Goal: Transaction & Acquisition: Purchase product/service

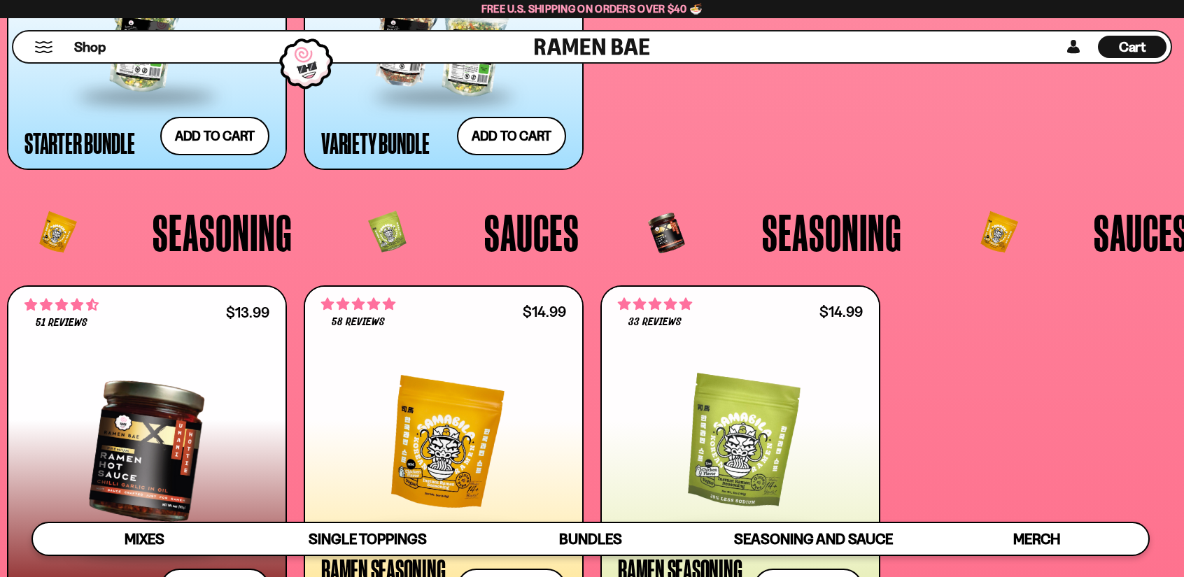
scroll to position [3640, 0]
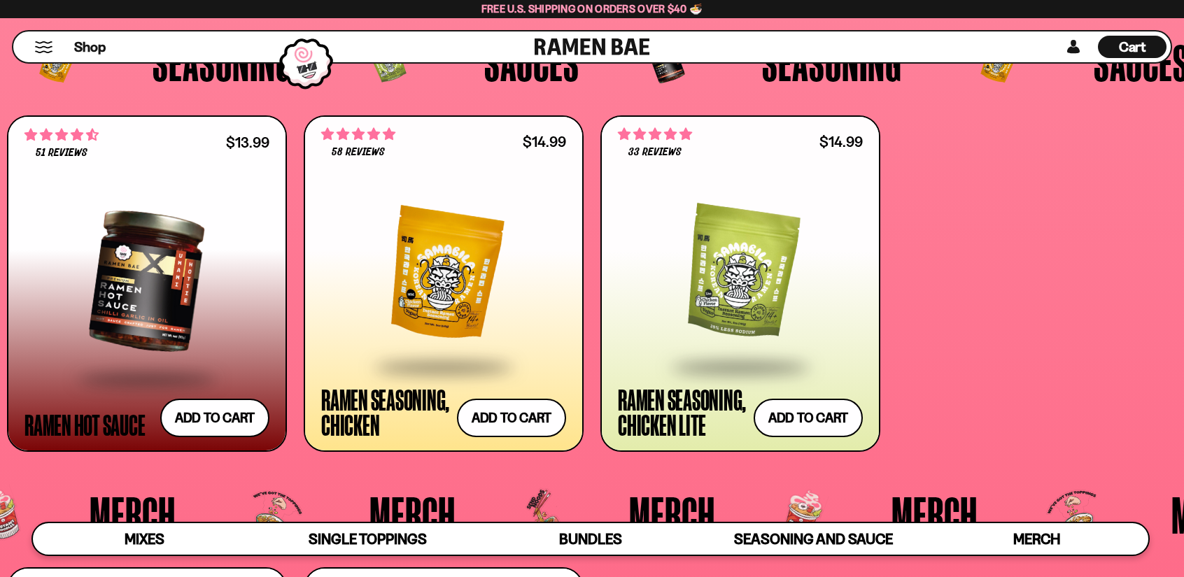
click at [171, 293] on div at bounding box center [146, 281] width 245 height 192
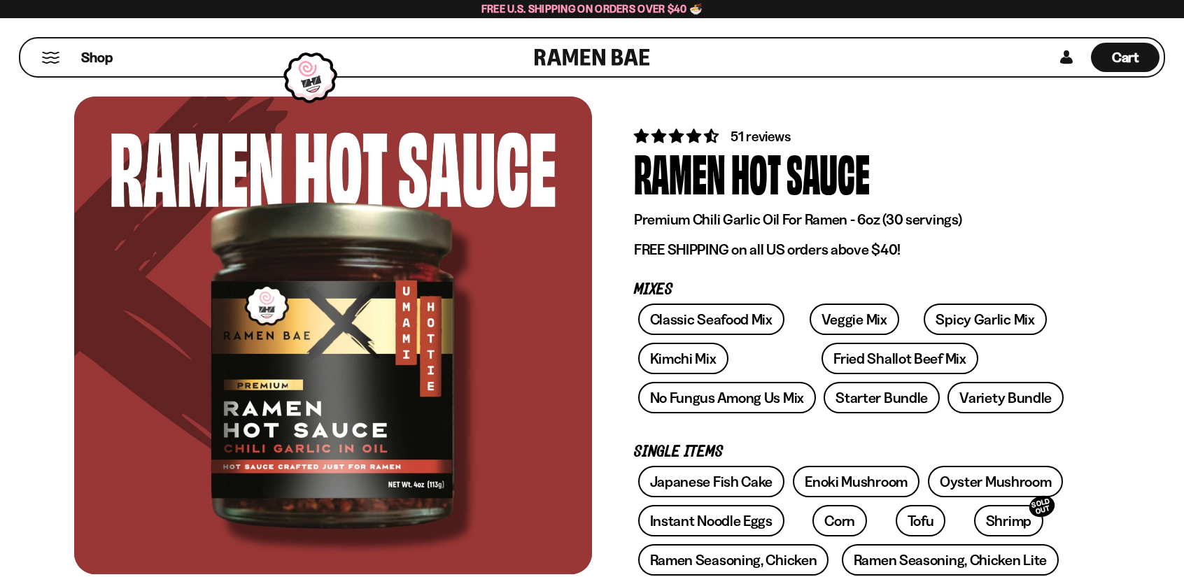
click at [813, 250] on p "FREE SHIPPING on all US orders above $40!" at bounding box center [851, 250] width 434 height 18
click at [1056, 247] on p "FREE SHIPPING on all US orders above $40!" at bounding box center [851, 250] width 434 height 18
click at [736, 146] on div "Hot" at bounding box center [756, 172] width 50 height 52
click at [742, 136] on span "51 reviews" at bounding box center [760, 136] width 59 height 17
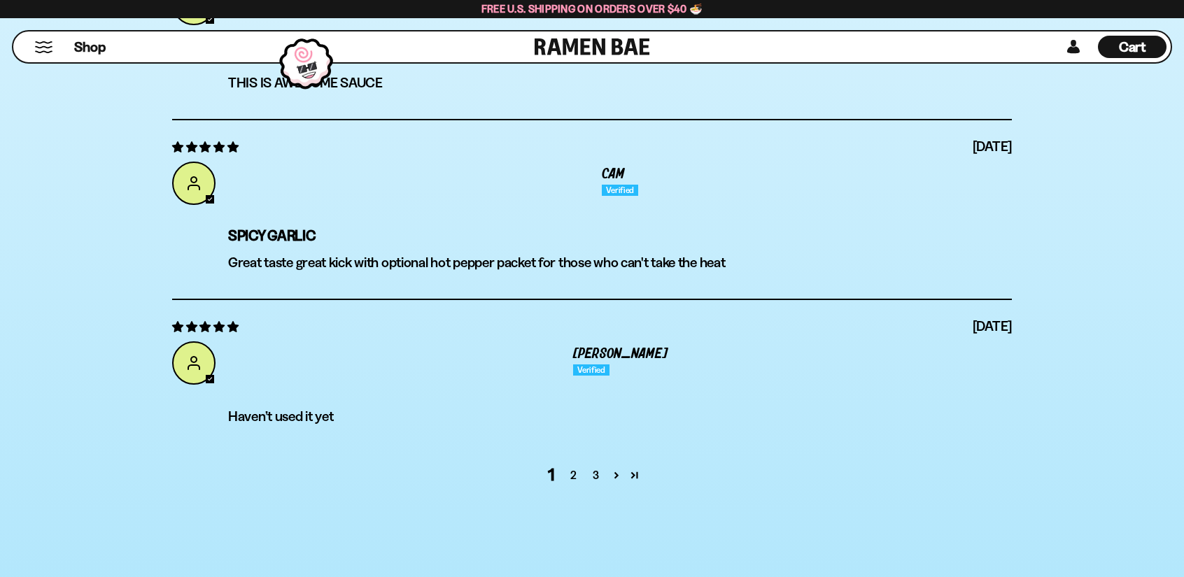
scroll to position [5683, 0]
